Goal: Book appointment/travel/reservation

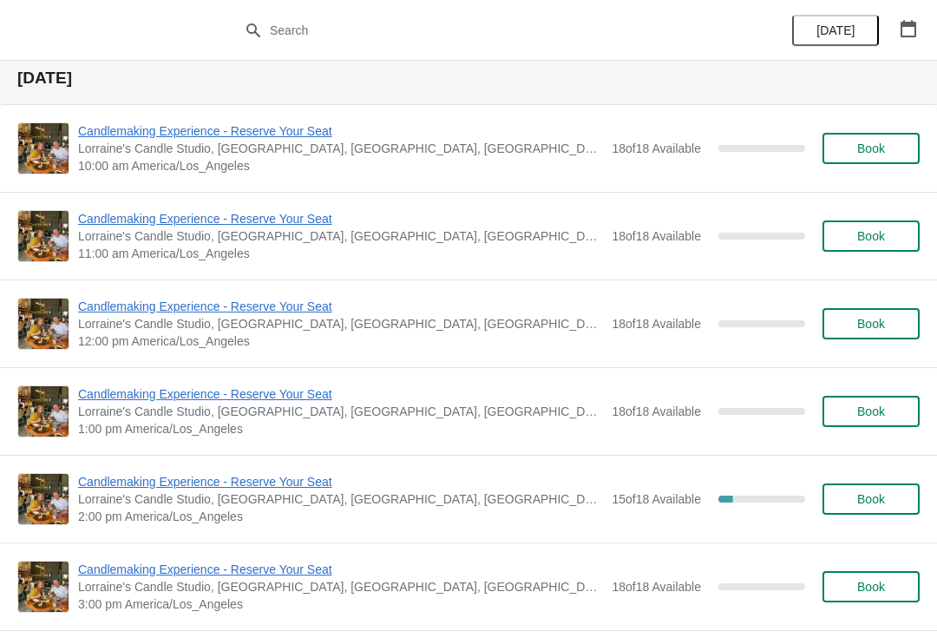
scroll to position [898, 0]
click at [884, 150] on span "Book" at bounding box center [872, 148] width 28 height 14
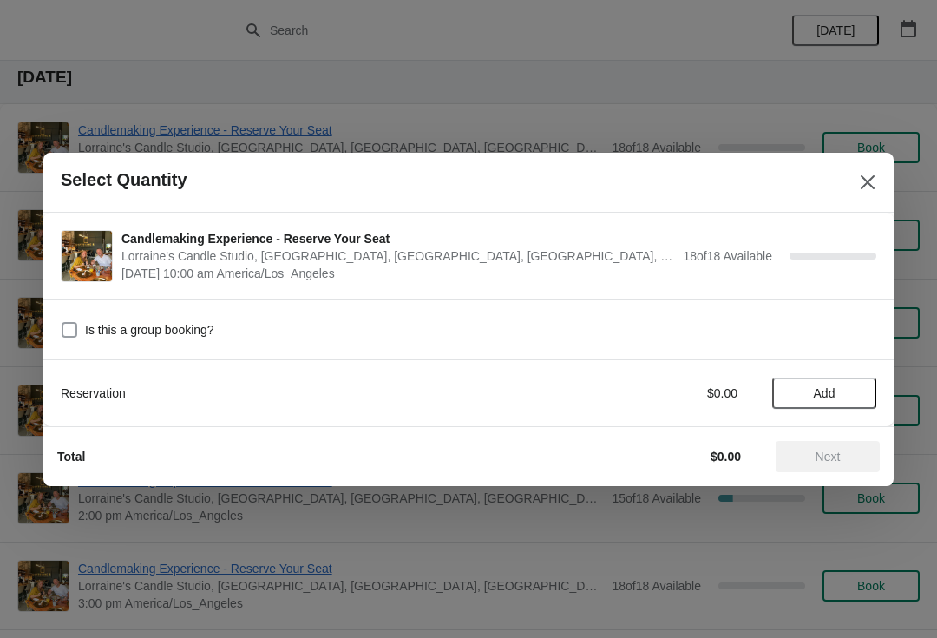
click at [75, 329] on span at bounding box center [70, 330] width 16 height 16
click at [62, 323] on input "Is this a group booking?" at bounding box center [62, 322] width 1 height 1
checkbox input "true"
click at [831, 402] on button "Add" at bounding box center [824, 393] width 104 height 31
click at [855, 395] on icon at bounding box center [854, 393] width 6 height 6
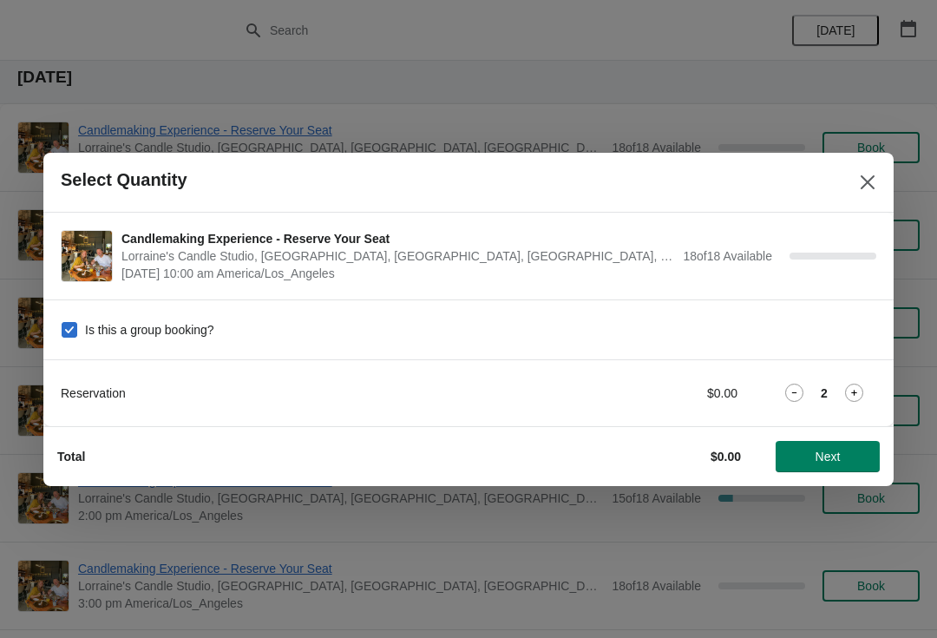
click at [854, 396] on icon at bounding box center [854, 393] width 18 height 18
click at [851, 389] on icon at bounding box center [854, 393] width 18 height 18
click at [859, 393] on icon at bounding box center [854, 393] width 18 height 18
click at [833, 452] on span "Next" at bounding box center [828, 457] width 25 height 14
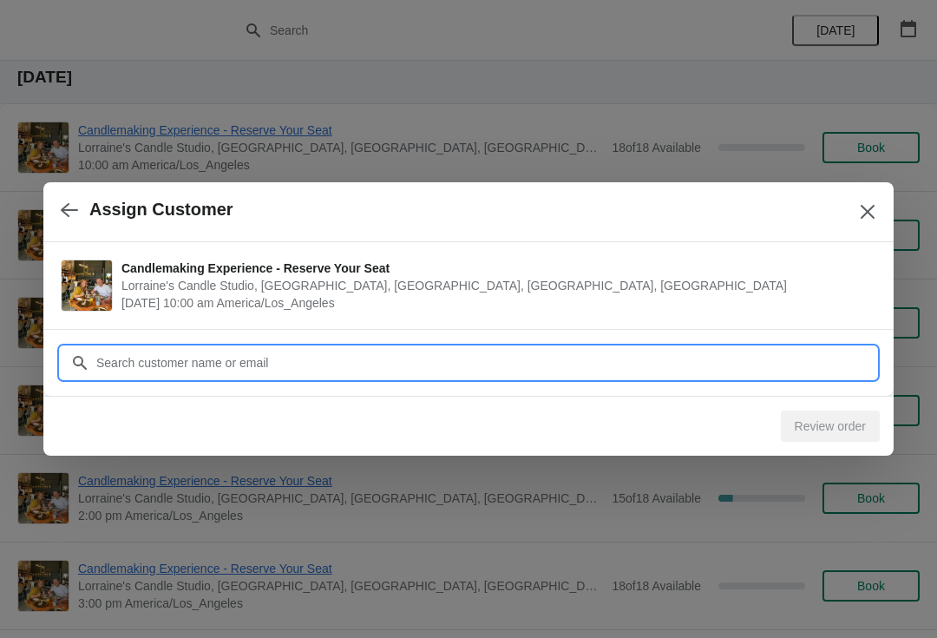
click at [529, 364] on input "Customer" at bounding box center [485, 362] width 781 height 31
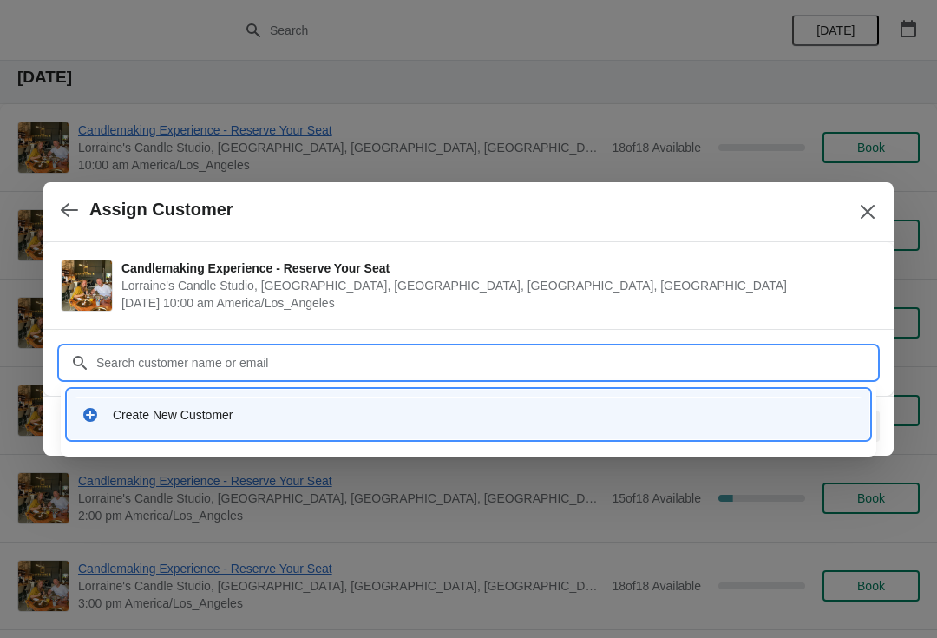
click at [256, 413] on div "Create New Customer" at bounding box center [484, 414] width 743 height 17
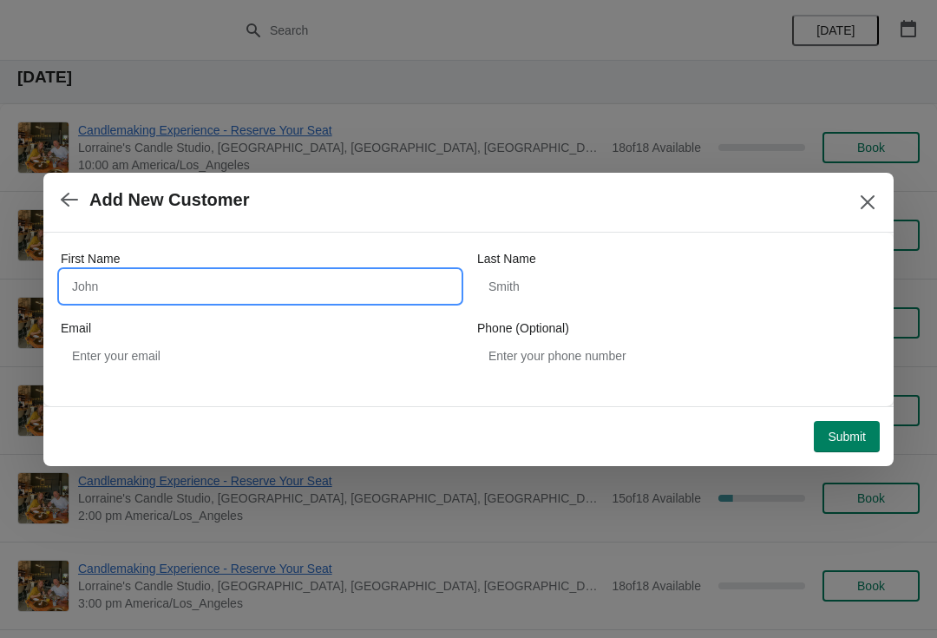
click at [288, 287] on input "First Name" at bounding box center [260, 286] width 399 height 31
type input "Reese"
click at [851, 443] on span "Submit" at bounding box center [847, 437] width 38 height 14
